Goal: Transaction & Acquisition: Obtain resource

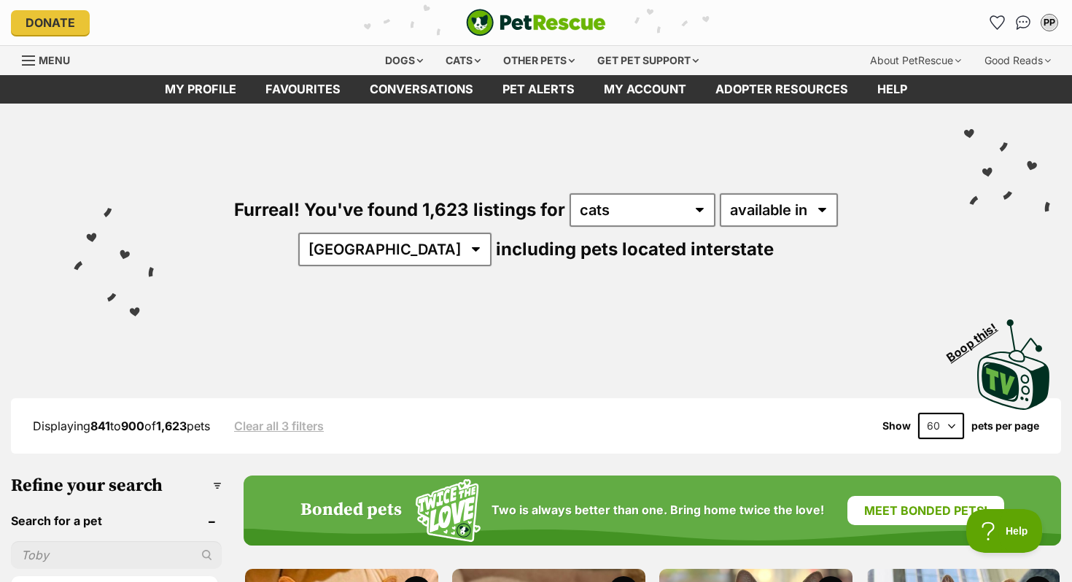
click at [948, 425] on select "20 40 60" at bounding box center [942, 426] width 46 height 26
select select "20"
click at [919, 413] on select "20 40 60" at bounding box center [942, 426] width 46 height 26
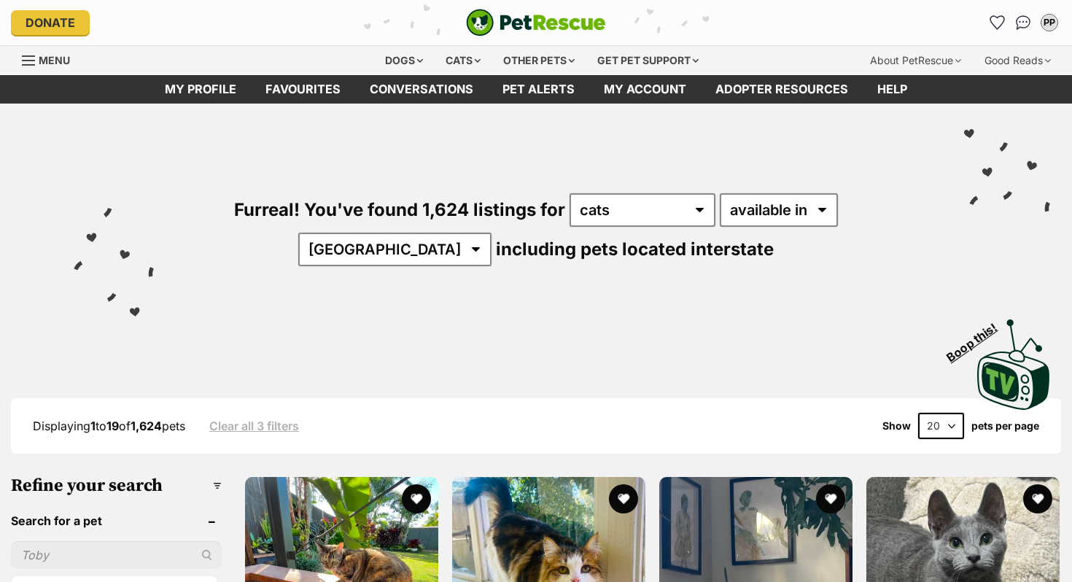
click at [954, 417] on select "20 40 60" at bounding box center [942, 426] width 46 height 26
select select "60"
click at [919, 413] on select "20 40 60" at bounding box center [942, 426] width 46 height 26
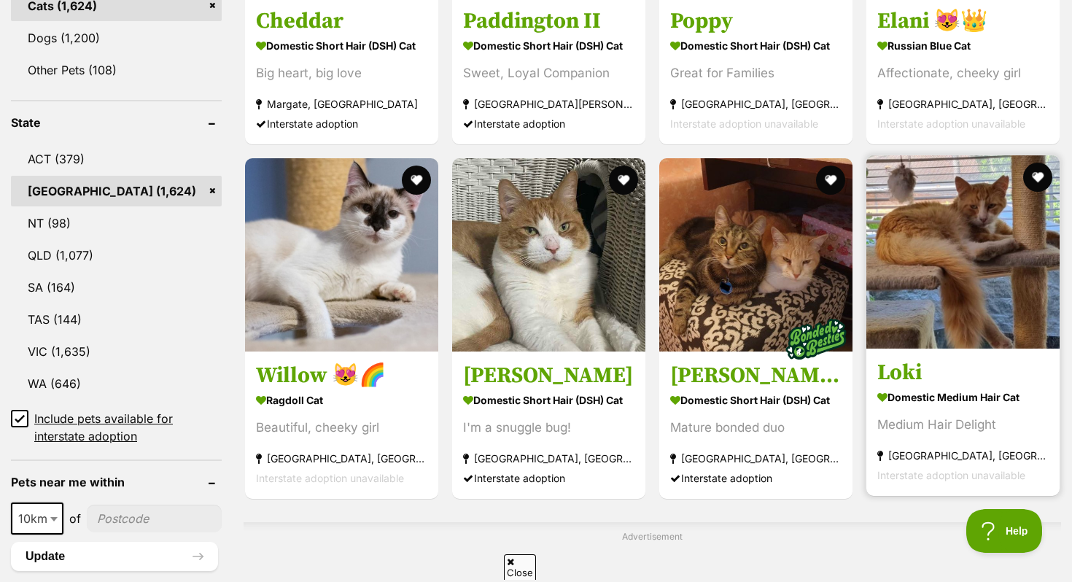
click at [939, 348] on img at bounding box center [963, 251] width 193 height 193
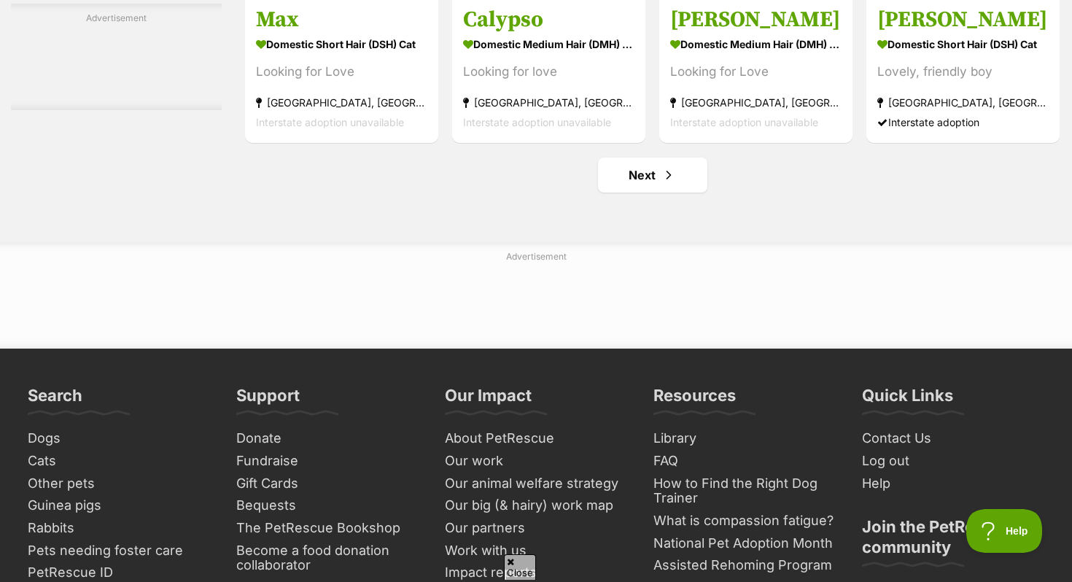
scroll to position [7231, 0]
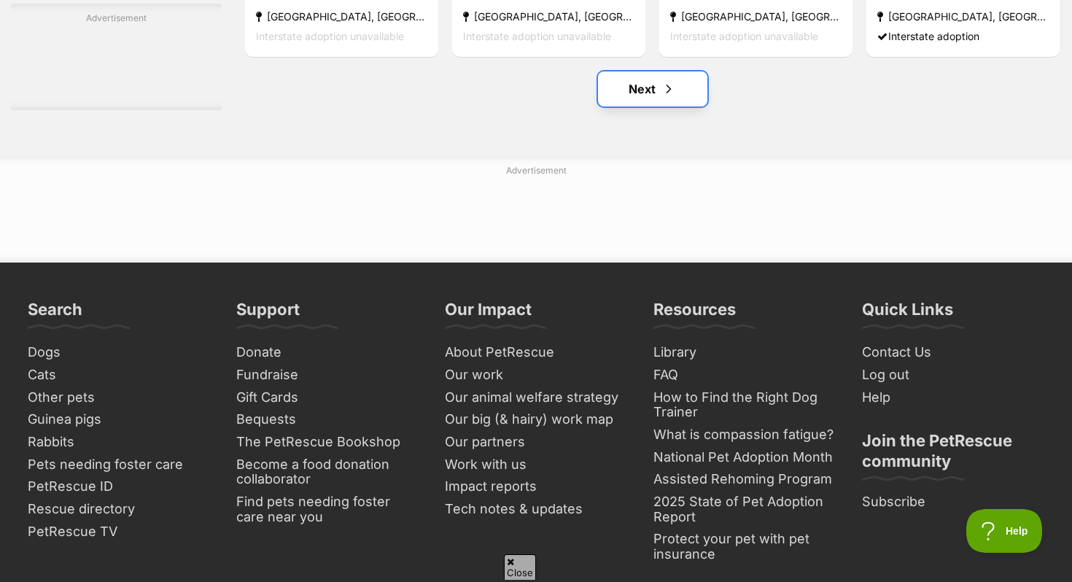
click at [696, 101] on link "Next" at bounding box center [652, 88] width 109 height 35
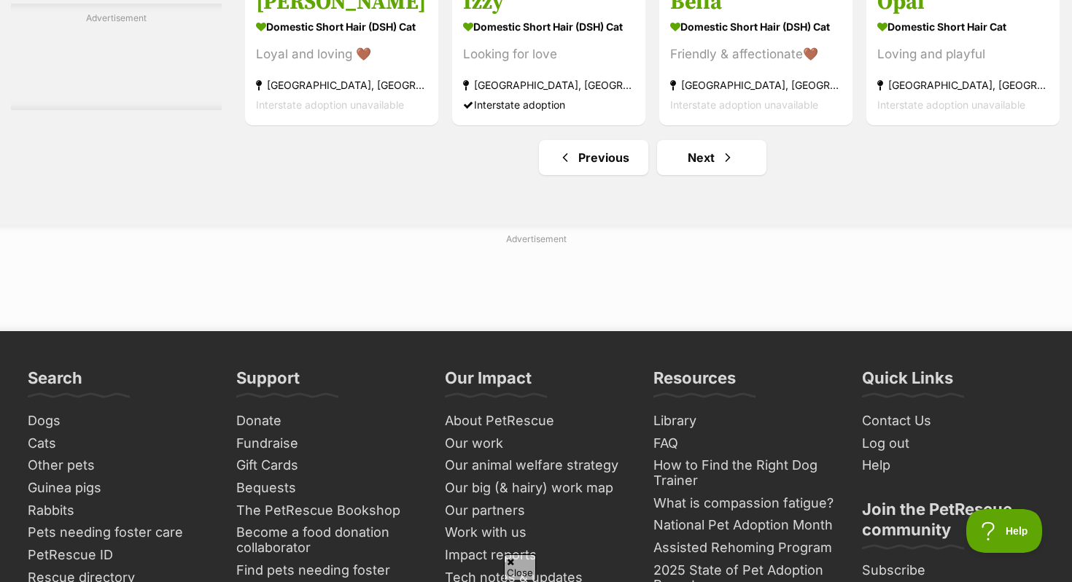
scroll to position [7223, 0]
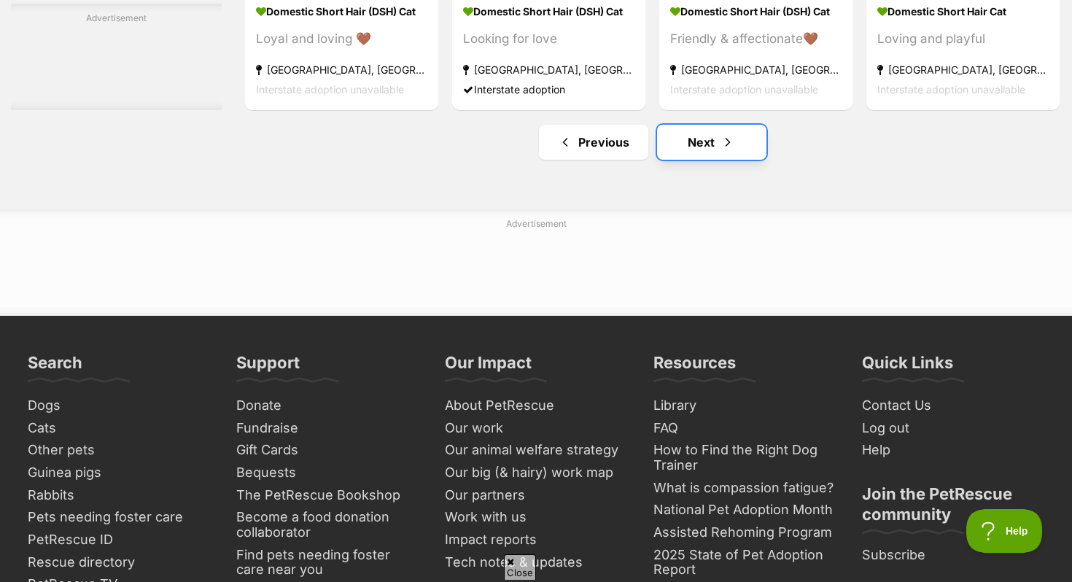
click at [737, 160] on link "Next" at bounding box center [711, 142] width 109 height 35
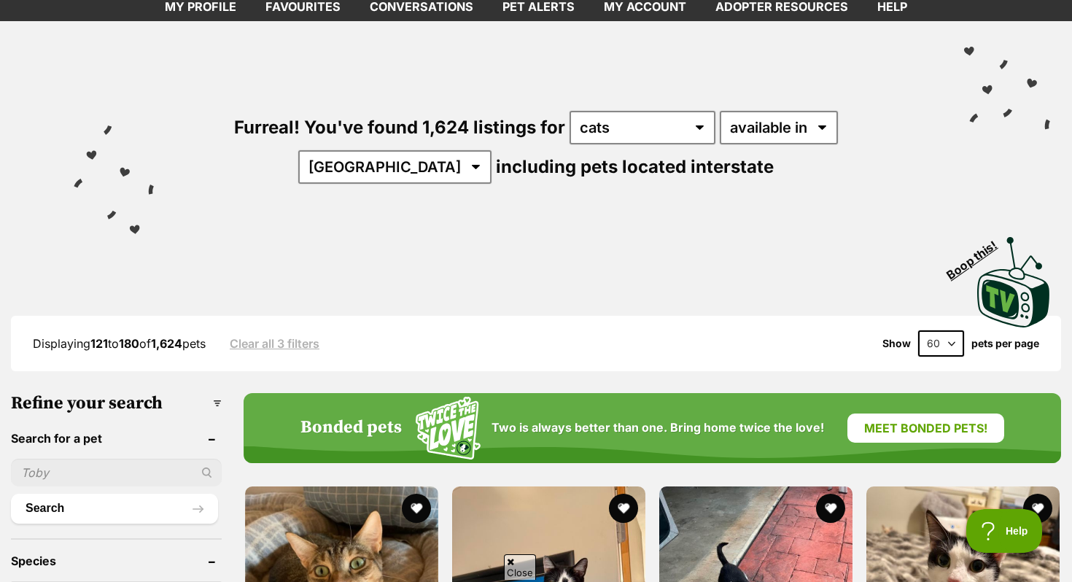
scroll to position [130, 0]
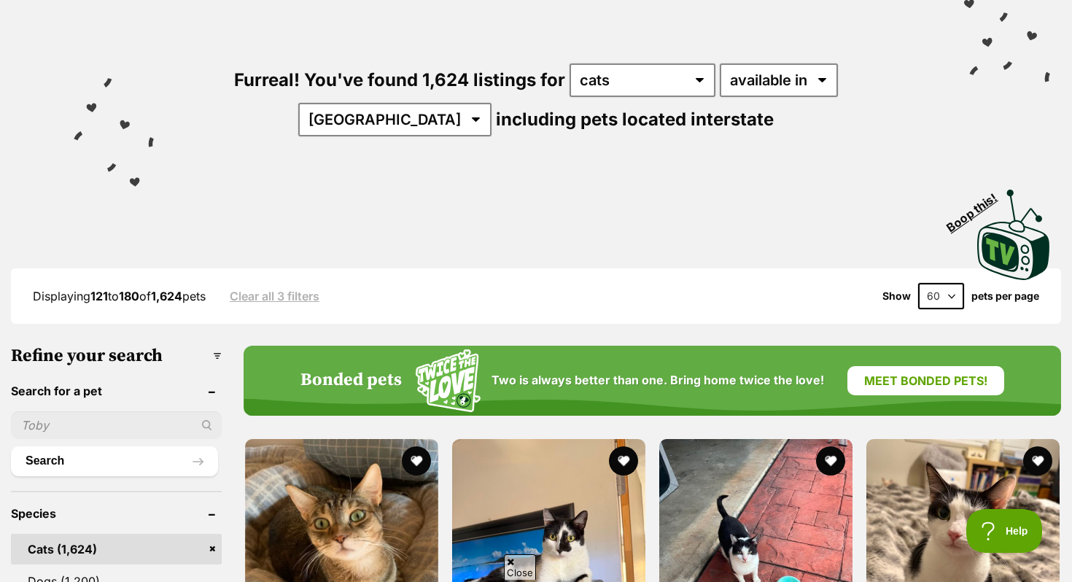
click at [151, 413] on input "text" at bounding box center [116, 425] width 211 height 28
type input "mr pickles"
click at [11, 447] on button "Search" at bounding box center [114, 461] width 207 height 29
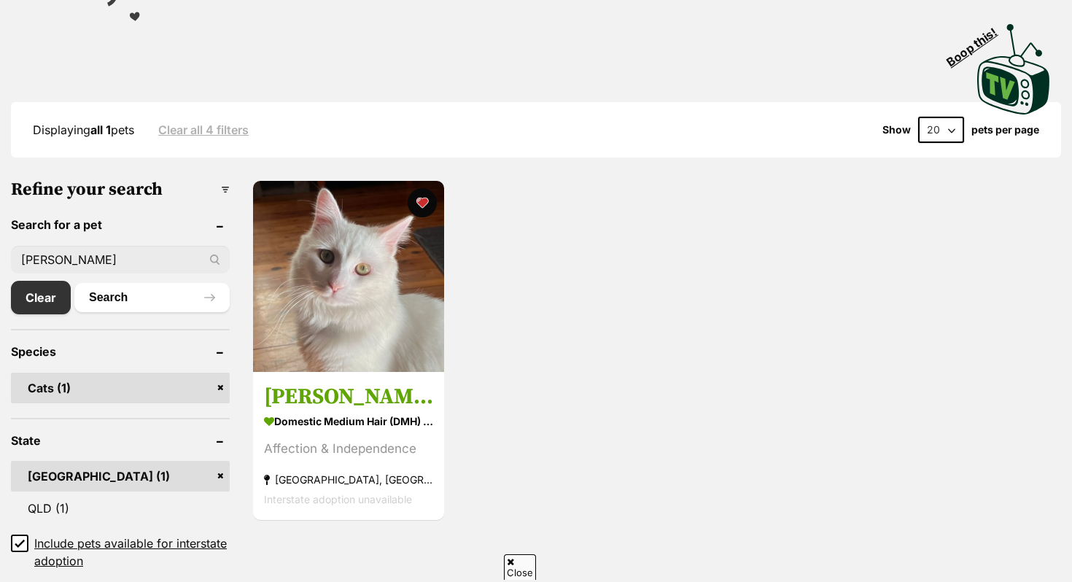
scroll to position [301, 0]
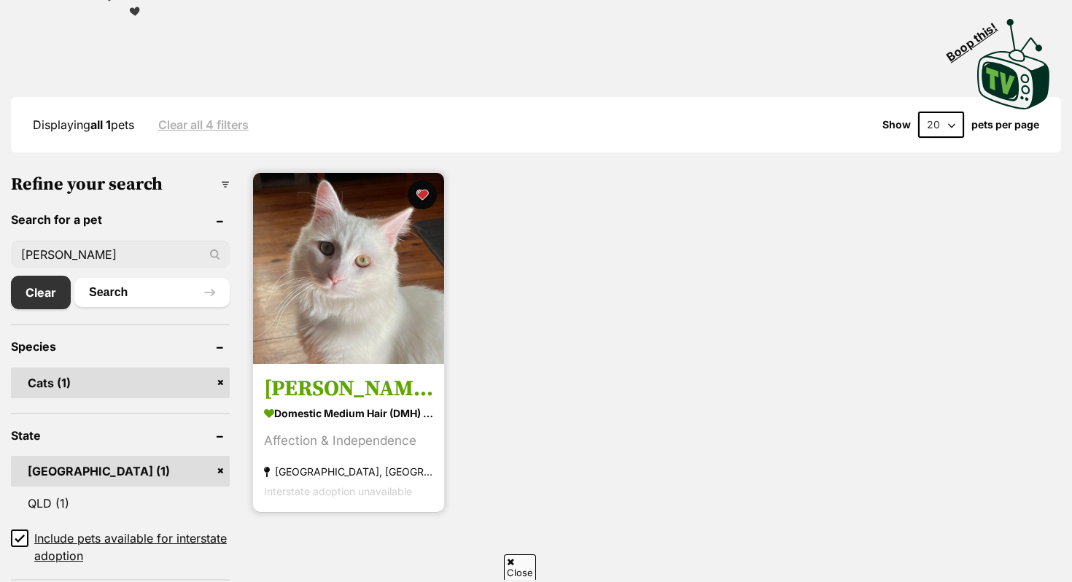
click at [348, 356] on img at bounding box center [348, 268] width 191 height 191
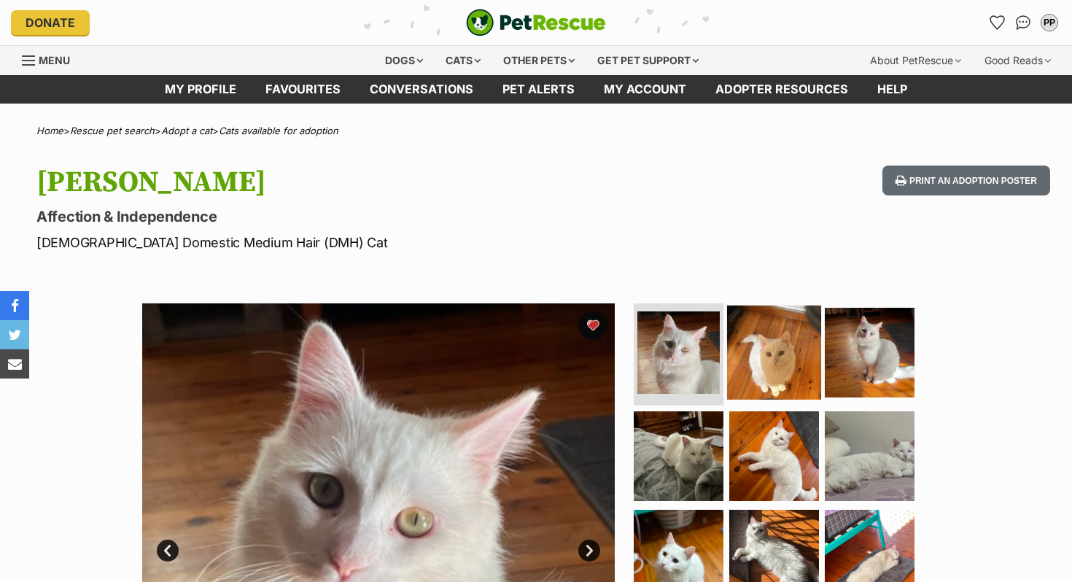
click at [764, 349] on img at bounding box center [774, 353] width 94 height 94
